Goal: Information Seeking & Learning: Get advice/opinions

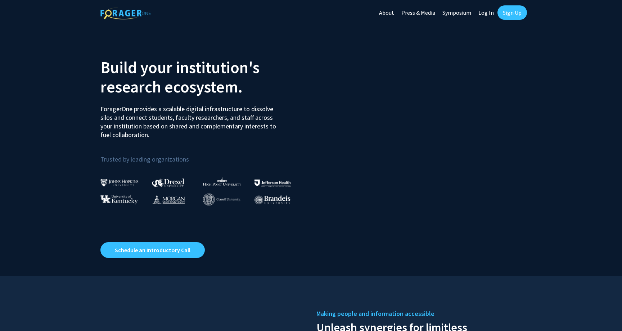
click at [506, 14] on link "Sign Up" at bounding box center [512, 12] width 30 height 14
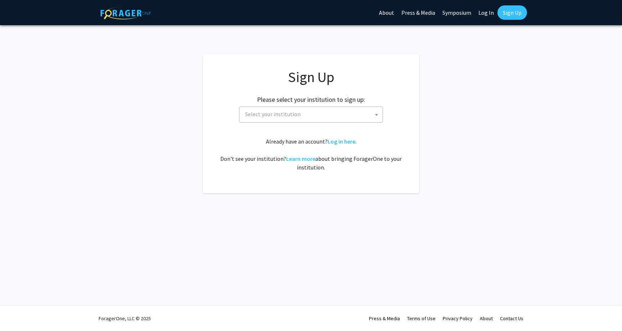
click at [318, 117] on span "Select your institution" at bounding box center [312, 114] width 140 height 15
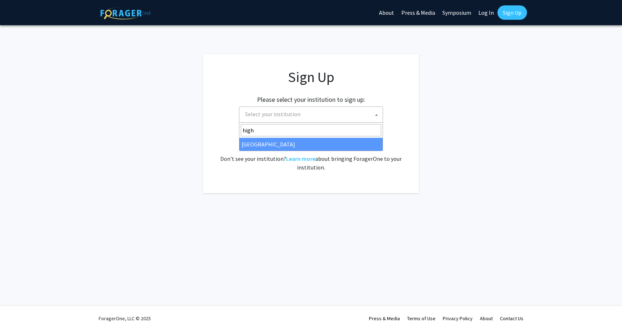
type input "high"
select select "2"
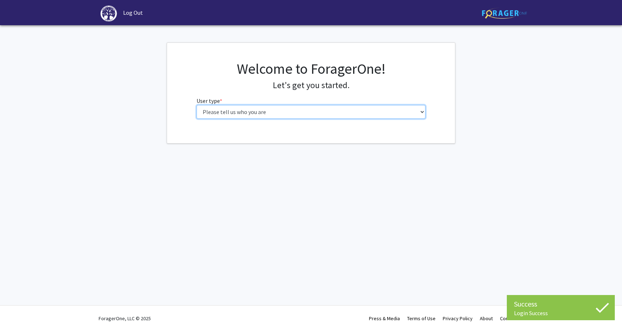
click at [261, 113] on select "Please tell us who you are Undergraduate Student Master's Student Doctoral Cand…" at bounding box center [310, 112] width 229 height 14
select select "1: undergrad"
click at [196, 105] on select "Please tell us who you are Undergraduate Student Master's Student Doctoral Cand…" at bounding box center [310, 112] width 229 height 14
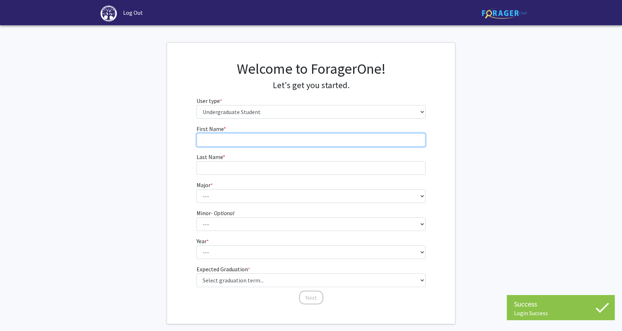
click at [241, 139] on input "First Name * required" at bounding box center [310, 140] width 229 height 14
type input "Kenna"
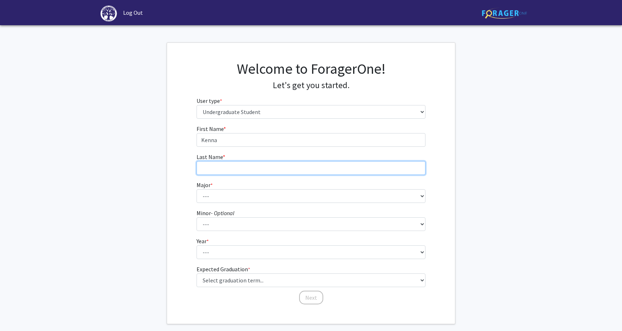
click at [214, 170] on input "Last Name * required" at bounding box center [310, 168] width 229 height 14
type input "Escoz"
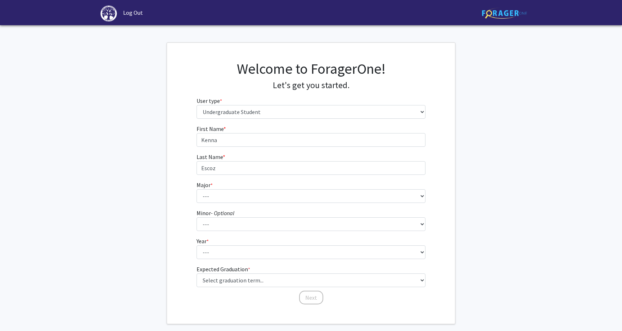
click at [206, 205] on form "First Name * required [PERSON_NAME] Last Name * required Escoz Major * required…" at bounding box center [310, 211] width 229 height 173
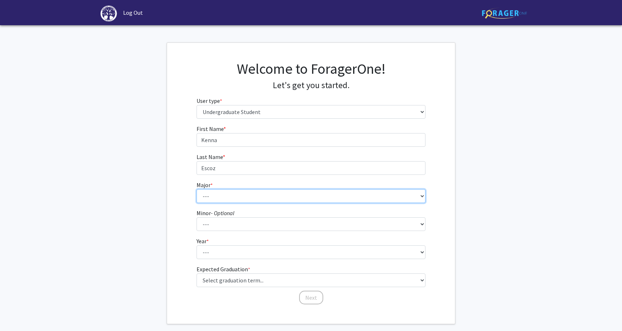
click at [207, 195] on select "--- Accounting Actuarial Science Advertising, Public Relations, and Strategic C…" at bounding box center [310, 196] width 229 height 14
select select "49: 197"
click at [196, 189] on select "--- Accounting Actuarial Science Advertising, Public Relations, and Strategic C…" at bounding box center [310, 196] width 229 height 14
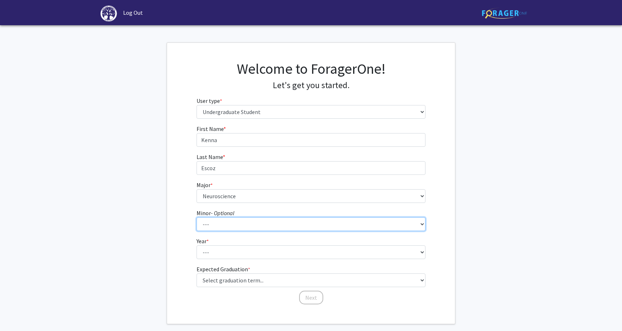
click at [218, 226] on select "--- Anthropology Chinese Civic Responsibility and Social Innovation Criminal Ju…" at bounding box center [310, 224] width 229 height 14
click at [196, 217] on select "--- Anthropology Chinese Civic Responsibility and Social Innovation Criminal Ju…" at bounding box center [310, 224] width 229 height 14
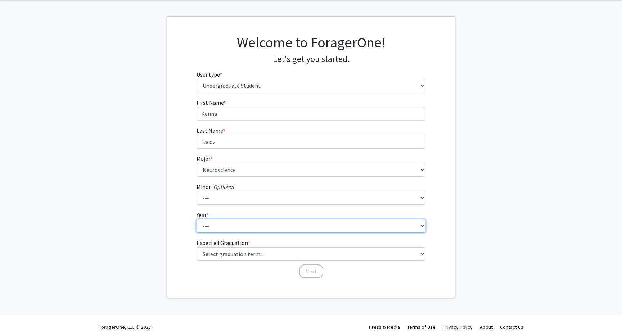
click at [214, 231] on select "--- First-year Sophomore Junior Senior Postbaccalaureate Certificate" at bounding box center [310, 226] width 229 height 14
select select "1: first-year"
click at [196, 219] on select "--- First-year Sophomore Junior Senior Postbaccalaureate Certificate" at bounding box center [310, 226] width 229 height 14
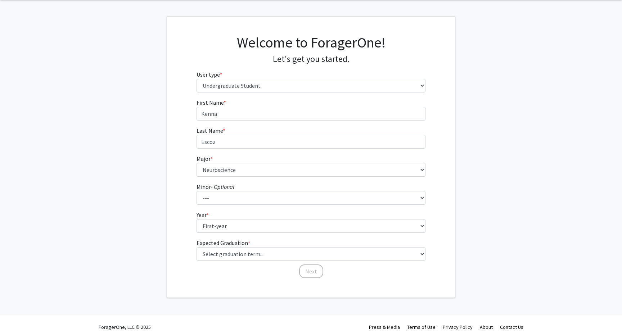
click at [183, 227] on div "First Name * required [PERSON_NAME] Last Name * required Escoz Major * required…" at bounding box center [311, 188] width 288 height 181
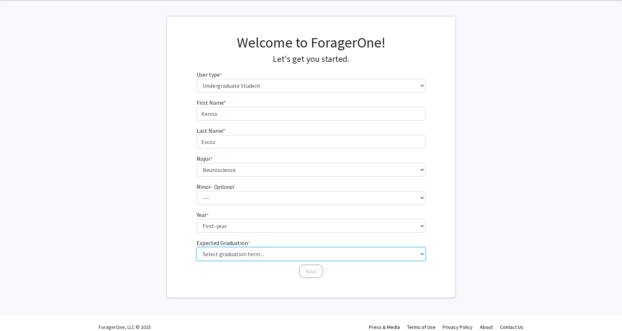
click at [220, 256] on select "Select graduation term... Spring 2025 Summer 2025 Fall 2025 Winter 2025 Spring …" at bounding box center [310, 254] width 229 height 14
select select "17: spring_2029"
click at [196, 247] on select "Select graduation term... Spring 2025 Summer 2025 Fall 2025 Winter 2025 Spring …" at bounding box center [310, 254] width 229 height 14
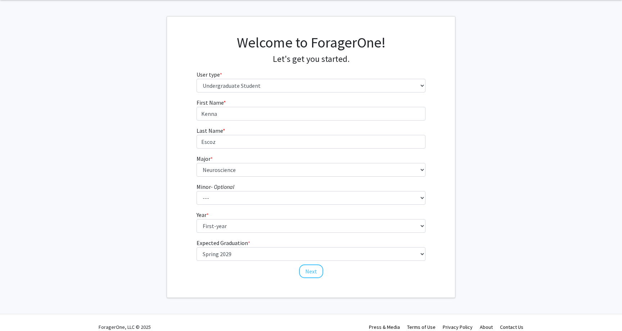
click at [173, 218] on div "First Name * required [PERSON_NAME] Last Name * required Escoz Major * required…" at bounding box center [311, 188] width 288 height 181
click at [311, 268] on button "Next" at bounding box center [311, 272] width 24 height 14
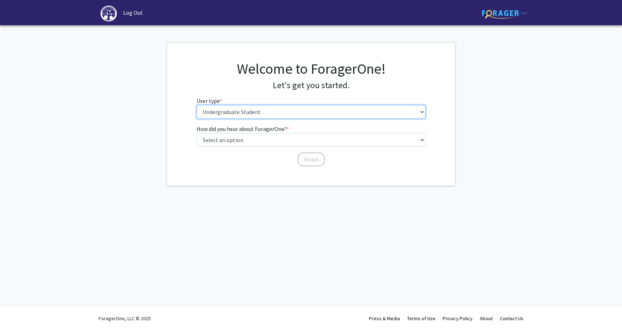
click at [240, 116] on select "Please tell us who you are Undergraduate Student Master's Student Doctoral Cand…" at bounding box center [310, 112] width 229 height 14
click at [238, 109] on select "Please tell us who you are Undergraduate Student Master's Student Doctoral Cand…" at bounding box center [310, 112] width 229 height 14
click at [196, 105] on select "Please tell us who you are Undergraduate Student Master's Student Doctoral Cand…" at bounding box center [310, 112] width 229 height 14
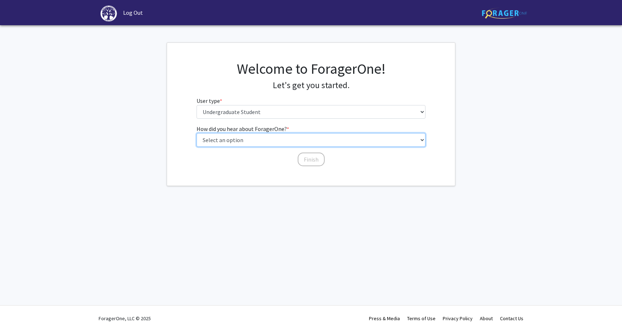
click at [238, 140] on select "Select an option Peer/student recommendation Faculty/staff recommendation Unive…" at bounding box center [310, 140] width 229 height 14
select select "2: faculty_recommendation"
click at [196, 133] on select "Select an option Peer/student recommendation Faculty/staff recommendation Unive…" at bounding box center [310, 140] width 229 height 14
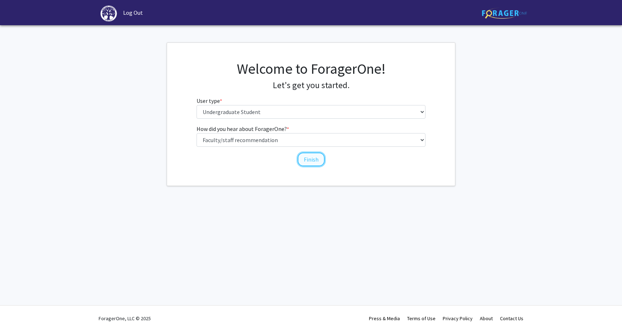
click at [307, 160] on button "Finish" at bounding box center [311, 160] width 27 height 14
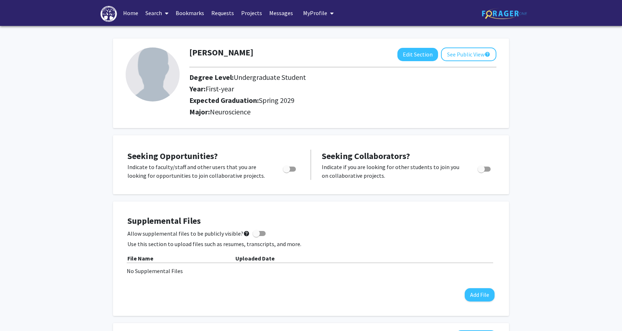
click at [160, 11] on link "Search" at bounding box center [157, 12] width 30 height 25
click at [167, 33] on span "Faculty/Staff" at bounding box center [168, 33] width 53 height 14
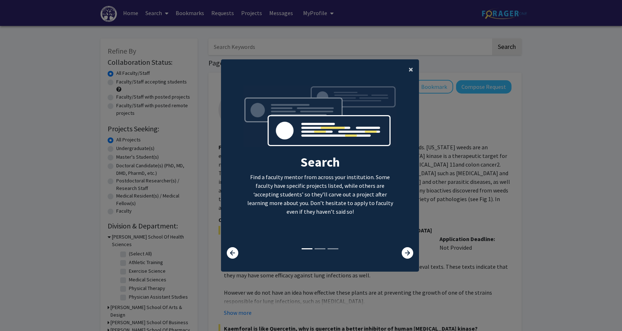
click at [415, 69] on button "×" at bounding box center [411, 69] width 16 height 20
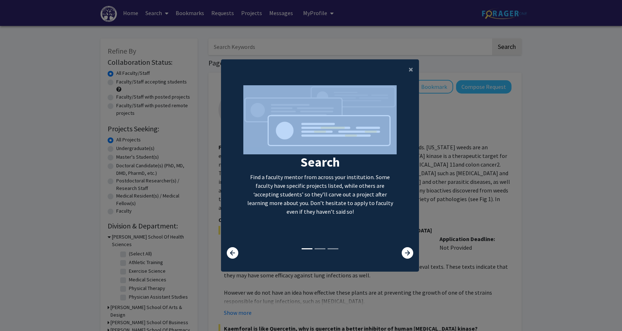
click at [415, 85] on div "Search Find a faculty mentor from across your institution. Some faculty have sp…" at bounding box center [319, 166] width 197 height 162
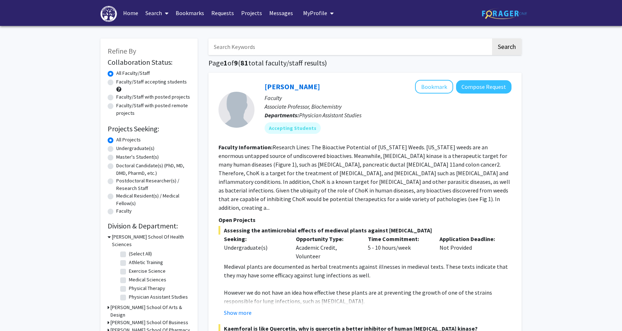
click at [277, 50] on input "Search Keywords" at bounding box center [349, 47] width 282 height 17
click at [492, 39] on button "Search" at bounding box center [507, 47] width 30 height 17
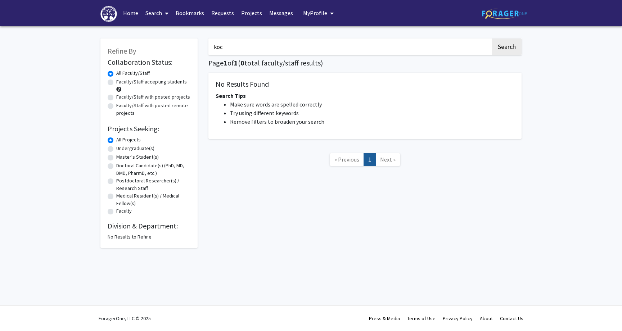
click at [492, 39] on button "Search" at bounding box center [507, 47] width 30 height 17
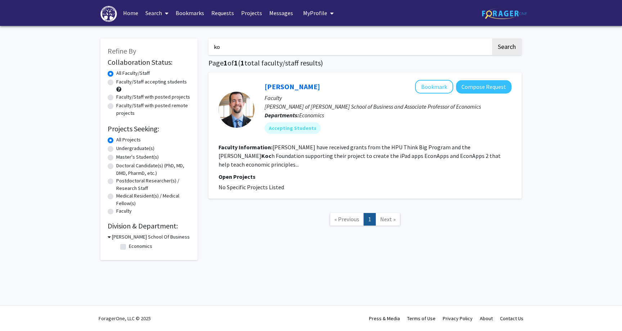
click at [492, 39] on button "Search" at bounding box center [507, 47] width 30 height 17
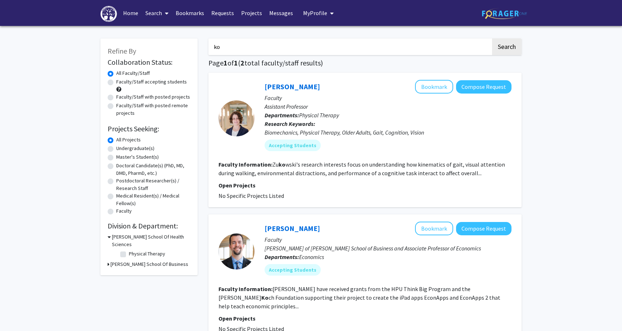
type input "k"
click at [492, 39] on button "Search" at bounding box center [507, 47] width 30 height 17
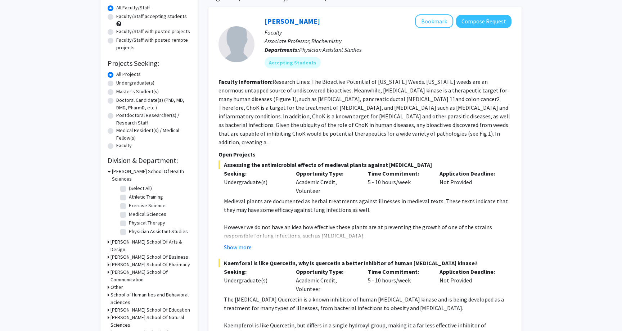
scroll to position [27, 0]
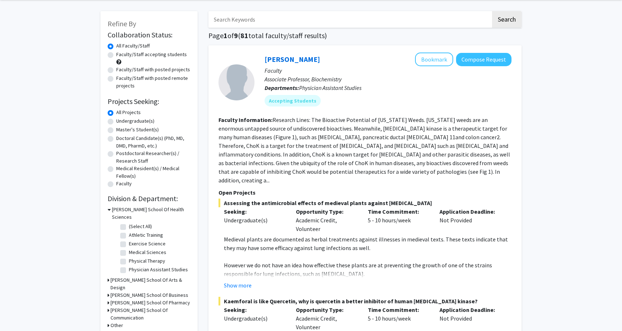
click at [141, 119] on label "Undergraduate(s)" at bounding box center [135, 121] width 38 height 8
click at [121, 119] on input "Undergraduate(s)" at bounding box center [118, 119] width 5 height 5
radio input "true"
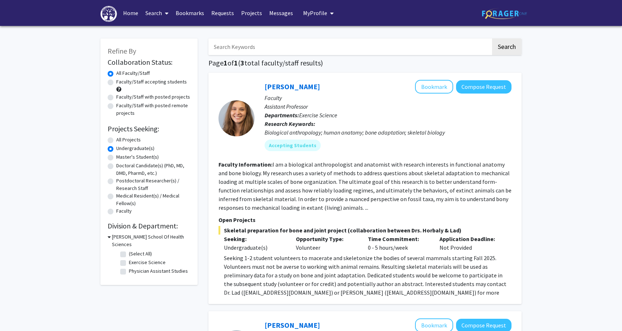
click at [116, 84] on label "Faculty/Staff accepting students" at bounding box center [151, 82] width 71 height 8
click at [116, 83] on input "Faculty/Staff accepting students" at bounding box center [118, 80] width 5 height 5
radio input "true"
click at [116, 73] on label "All Faculty/Staff" at bounding box center [132, 73] width 33 height 8
click at [116, 73] on input "All Faculty/Staff" at bounding box center [118, 71] width 5 height 5
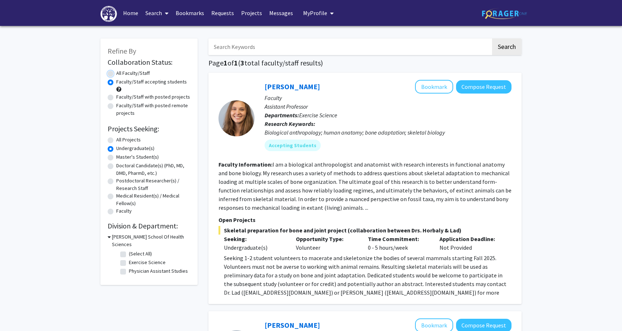
radio input "true"
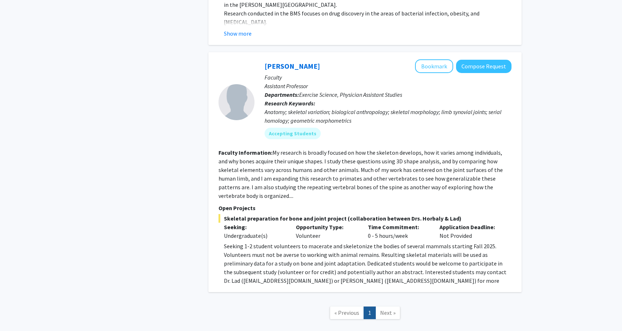
scroll to position [746, 0]
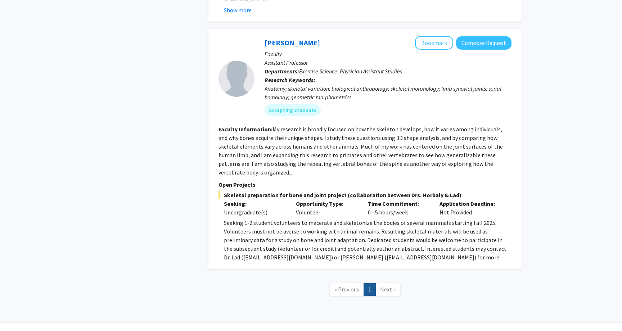
click at [398, 283] on link "Next »" at bounding box center [387, 289] width 25 height 13
click at [389, 286] on span "Next »" at bounding box center [387, 289] width 15 height 7
click at [384, 286] on span "Next »" at bounding box center [387, 289] width 15 height 7
click at [381, 286] on span "Next »" at bounding box center [387, 289] width 15 height 7
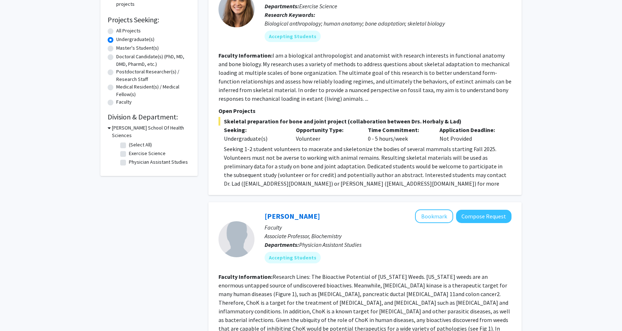
scroll to position [0, 0]
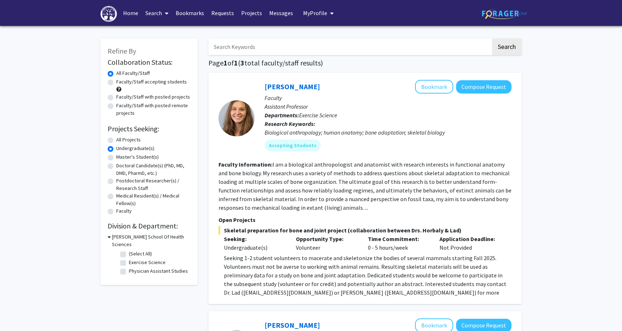
click at [116, 72] on label "All Faculty/Staff" at bounding box center [132, 73] width 33 height 8
click at [116, 72] on input "All Faculty/Staff" at bounding box center [118, 71] width 5 height 5
click at [115, 156] on div "Master's Student(s)" at bounding box center [149, 157] width 83 height 9
click at [116, 166] on label "Doctoral Candidate(s) (PhD, MD, DMD, PharmD, etc.)" at bounding box center [153, 169] width 74 height 15
click at [116, 166] on input "Doctoral Candidate(s) (PhD, MD, DMD, PharmD, etc.)" at bounding box center [118, 164] width 5 height 5
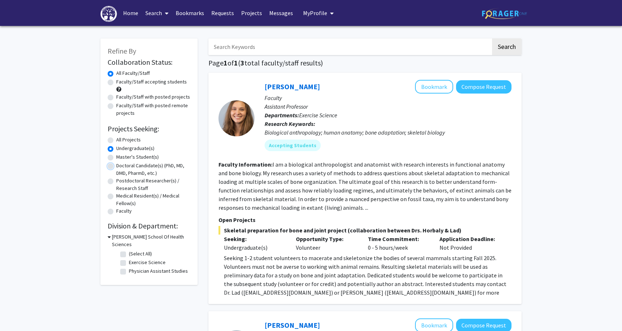
radio input "true"
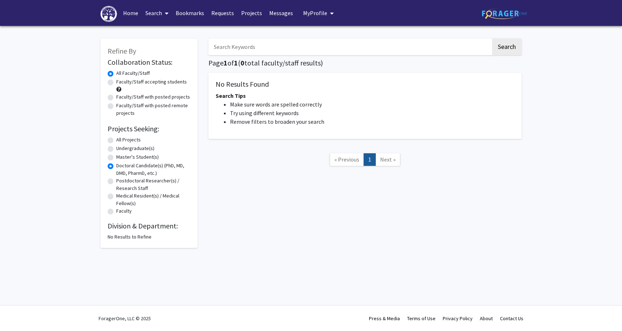
click at [116, 159] on label "Master's Student(s)" at bounding box center [137, 157] width 42 height 8
click at [116, 158] on input "Master's Student(s)" at bounding box center [118, 155] width 5 height 5
radio input "true"
click at [108, 169] on div "Doctoral Candidate(s) (PhD, MD, DMD, PharmD, etc.)" at bounding box center [149, 169] width 83 height 15
click at [116, 169] on label "Doctoral Candidate(s) (PhD, MD, DMD, PharmD, etc.)" at bounding box center [153, 169] width 74 height 15
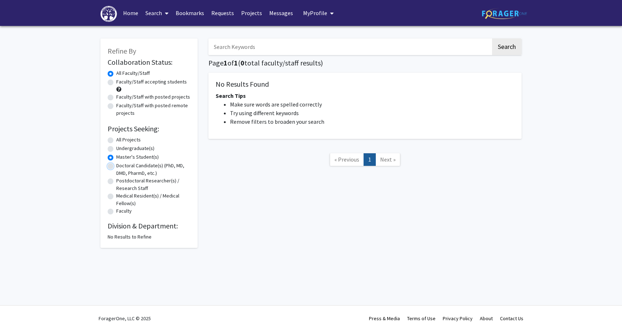
click at [116, 167] on input "Doctoral Candidate(s) (PhD, MD, DMD, PharmD, etc.)" at bounding box center [118, 164] width 5 height 5
radio input "true"
click at [114, 178] on div "Postdoctoral Researcher(s) / Research Staff" at bounding box center [149, 184] width 83 height 15
click at [114, 180] on div "Postdoctoral Researcher(s) / Research Staff" at bounding box center [149, 184] width 83 height 15
click at [116, 180] on label "Postdoctoral Researcher(s) / Research Staff" at bounding box center [153, 184] width 74 height 15
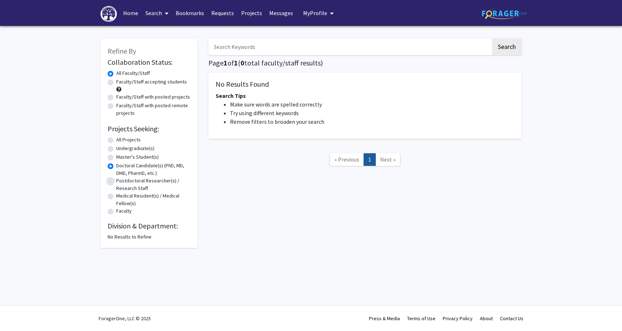
click at [116, 180] on input "Postdoctoral Researcher(s) / Research Staff" at bounding box center [118, 179] width 5 height 5
radio input "true"
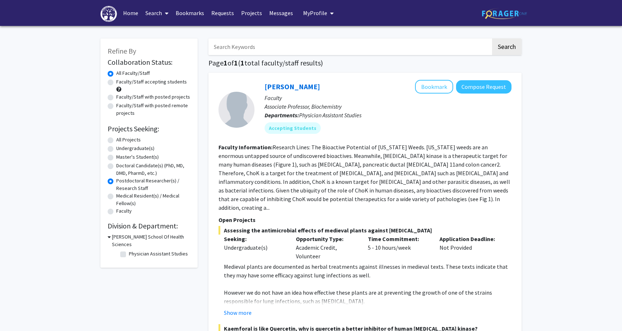
click at [116, 196] on label "Medical Resident(s) / Medical Fellow(s)" at bounding box center [153, 199] width 74 height 15
click at [116, 196] on input "Medical Resident(s) / Medical Fellow(s)" at bounding box center [118, 194] width 5 height 5
radio input "true"
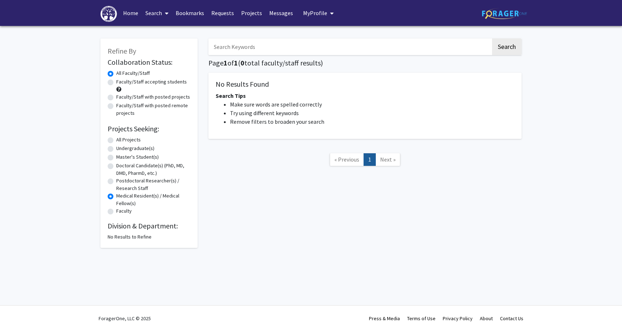
click at [116, 183] on label "Postdoctoral Researcher(s) / Research Staff" at bounding box center [153, 184] width 74 height 15
click at [116, 182] on input "Postdoctoral Researcher(s) / Research Staff" at bounding box center [118, 179] width 5 height 5
radio input "true"
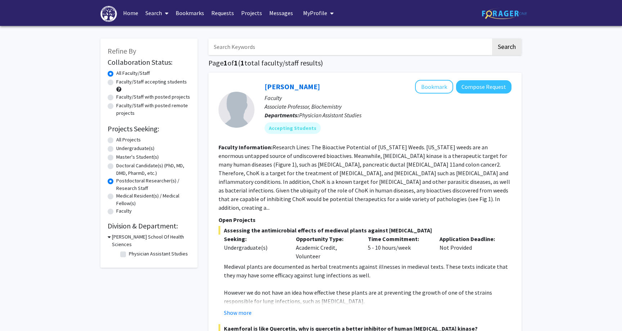
click at [116, 213] on label "Faculty" at bounding box center [123, 211] width 15 height 8
click at [116, 212] on input "Faculty" at bounding box center [118, 209] width 5 height 5
radio input "true"
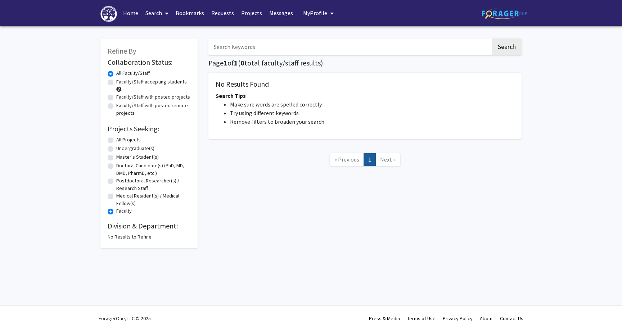
click at [116, 213] on label "Faculty" at bounding box center [123, 211] width 15 height 8
click at [116, 212] on input "Faculty" at bounding box center [118, 209] width 5 height 5
click at [116, 142] on label "All Projects" at bounding box center [128, 140] width 24 height 8
click at [116, 141] on input "All Projects" at bounding box center [118, 138] width 5 height 5
radio input "true"
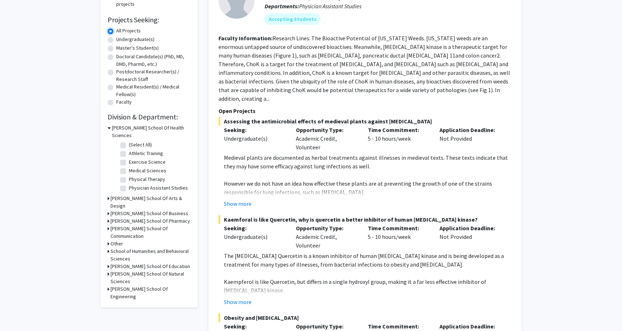
scroll to position [99, 0]
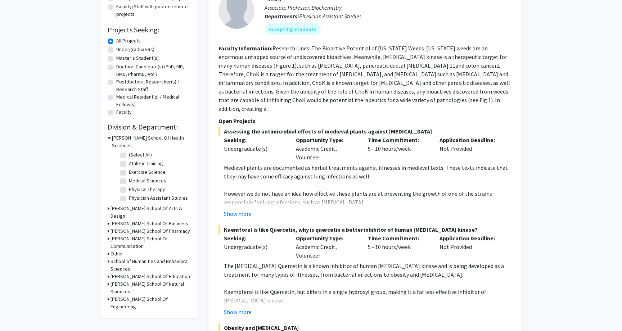
click at [129, 177] on label "Medical Sciences" at bounding box center [147, 181] width 37 height 8
click at [129, 177] on input "Medical Sciences" at bounding box center [131, 179] width 5 height 5
checkbox input "true"
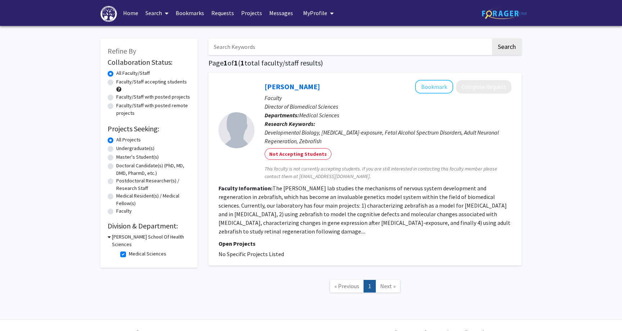
click at [116, 235] on h3 "[PERSON_NAME] School Of Health Sciences" at bounding box center [151, 240] width 78 height 15
click at [116, 235] on h3 "[PERSON_NAME] School Of Health Sciences" at bounding box center [150, 240] width 80 height 15
click at [126, 250] on fg-checkbox "Medical Sciences Medical Sciences" at bounding box center [154, 254] width 68 height 9
click at [129, 250] on label "Medical Sciences" at bounding box center [147, 254] width 37 height 8
click at [129, 250] on input "Medical Sciences" at bounding box center [131, 252] width 5 height 5
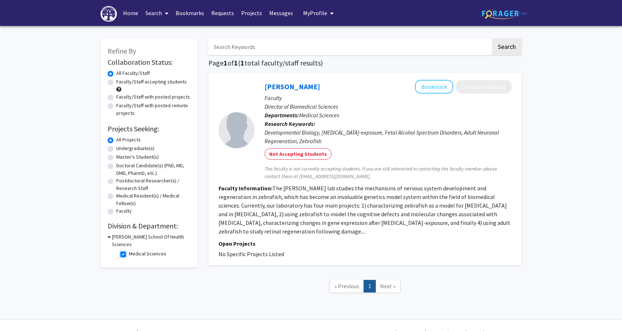
checkbox input "false"
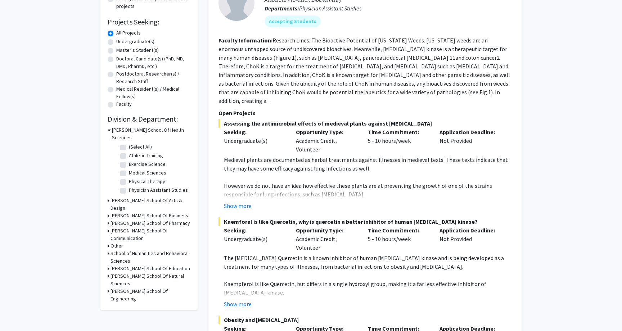
scroll to position [112, 0]
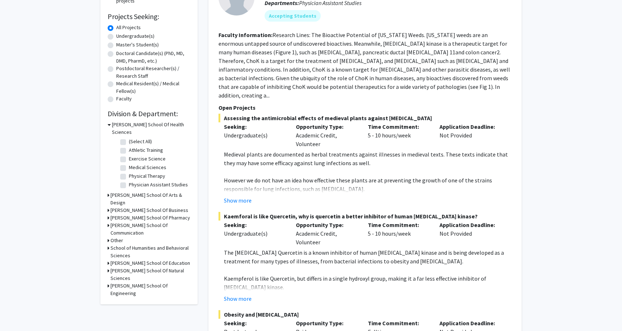
click at [111, 125] on div "[PERSON_NAME] School Of Health Sciences" at bounding box center [149, 128] width 83 height 15
click at [110, 125] on icon at bounding box center [109, 125] width 3 height 8
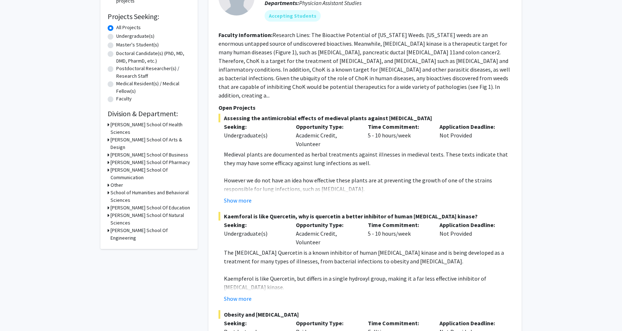
click at [108, 212] on icon at bounding box center [109, 216] width 2 height 8
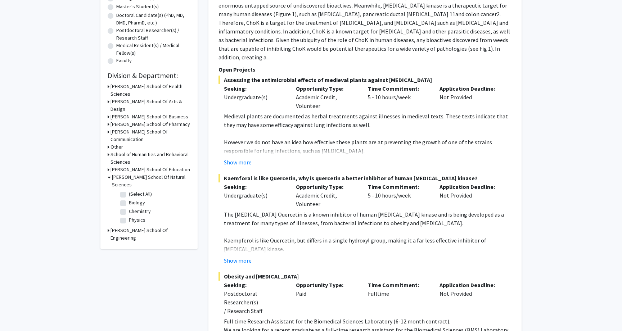
scroll to position [158, 0]
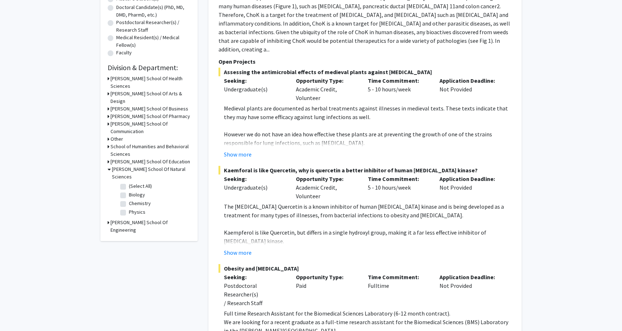
click at [129, 182] on label "(Select All)" at bounding box center [140, 186] width 23 height 8
click at [129, 182] on input "(Select All)" at bounding box center [131, 184] width 5 height 5
checkbox input "true"
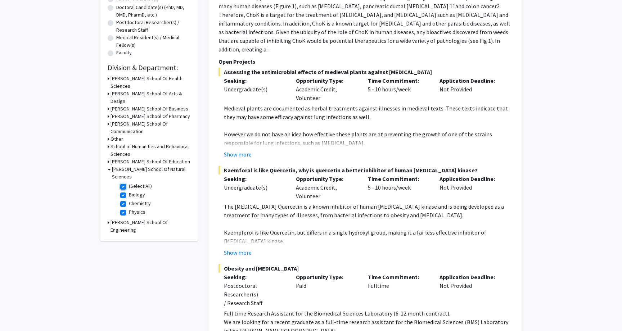
checkbox input "true"
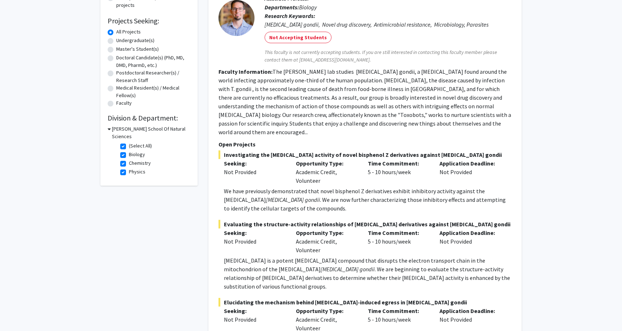
scroll to position [96, 0]
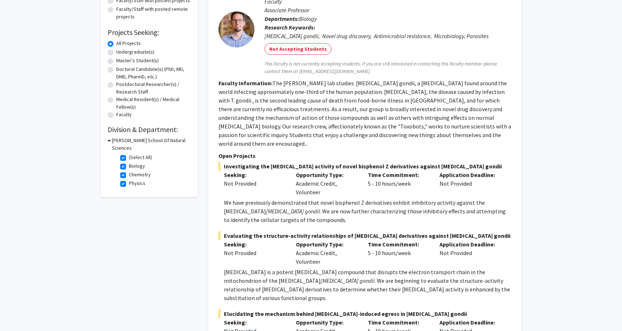
click at [106, 140] on div "Refine By Collaboration Status: Collaboration Status All Faculty/Staff Collabor…" at bounding box center [148, 69] width 97 height 255
click at [108, 140] on icon at bounding box center [109, 141] width 3 height 8
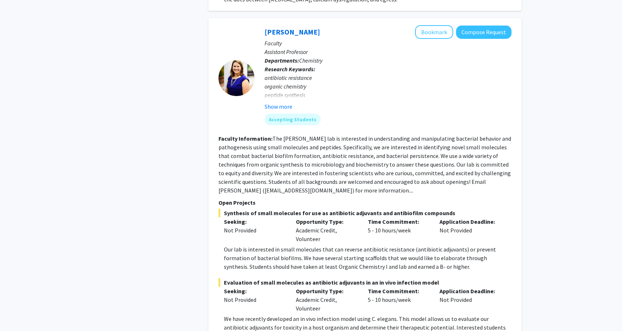
scroll to position [417, 0]
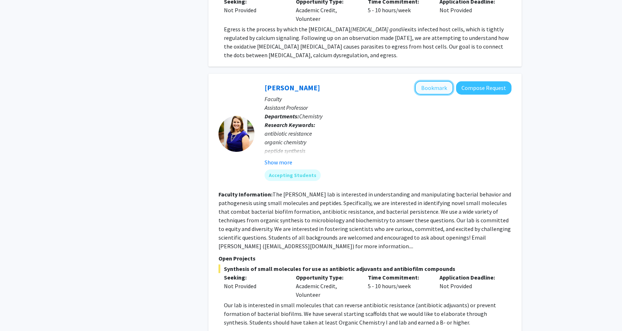
click at [430, 81] on button "Bookmark" at bounding box center [434, 88] width 38 height 14
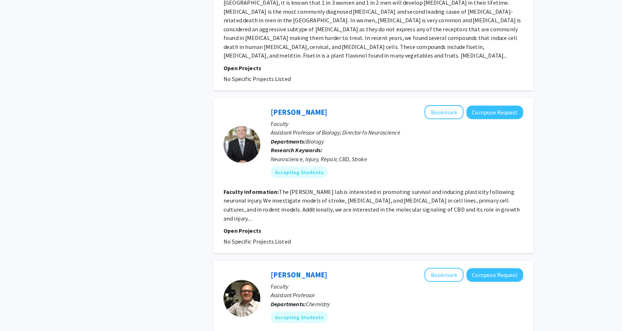
scroll to position [1367, 0]
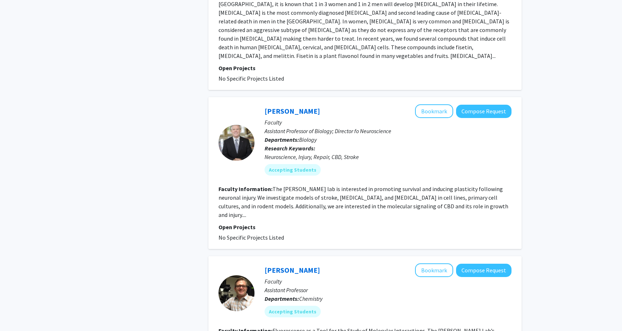
click at [440, 118] on p "Faculty" at bounding box center [388, 122] width 247 height 9
click at [440, 104] on button "Bookmark" at bounding box center [434, 111] width 38 height 14
